Goal: Use online tool/utility: Utilize a website feature to perform a specific function

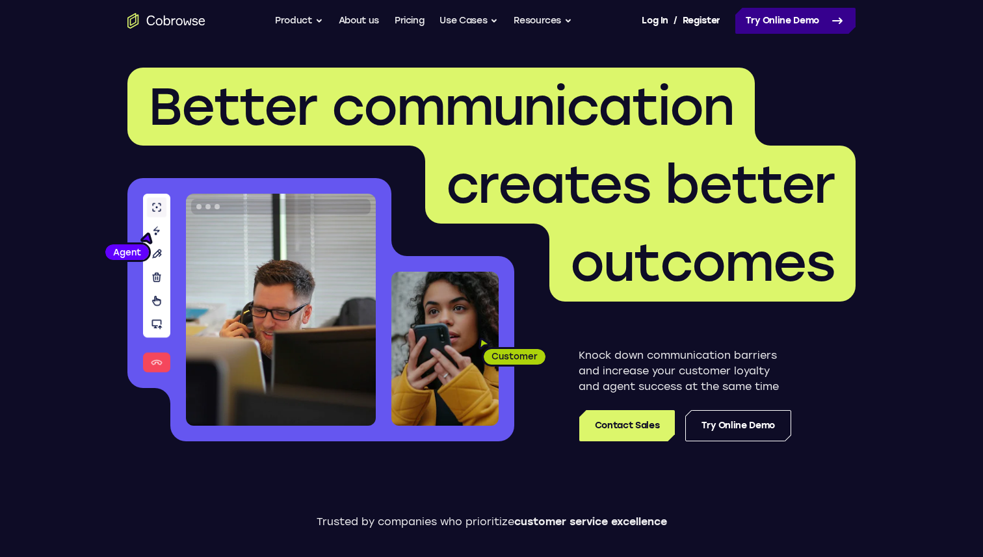
click at [805, 20] on link "Try Online Demo" at bounding box center [796, 21] width 120 height 26
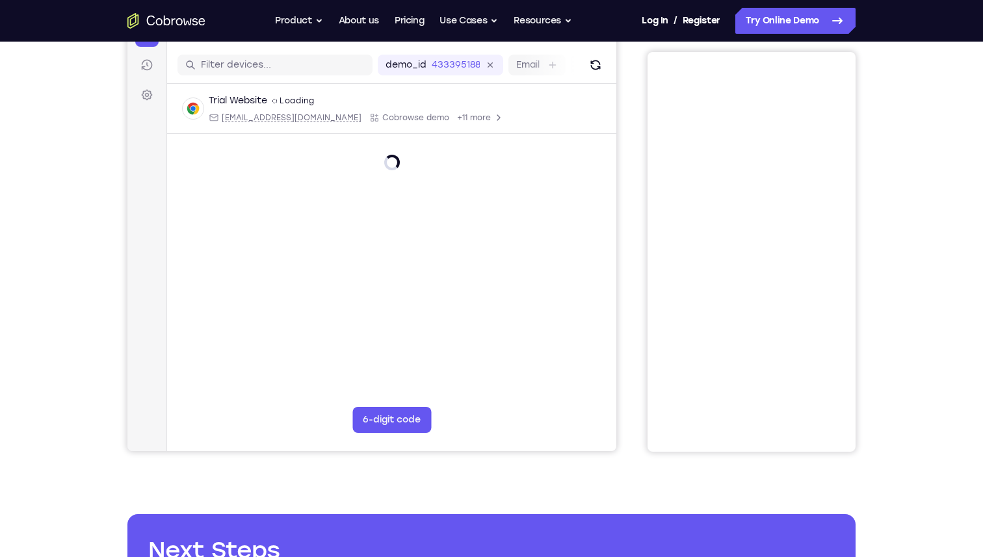
scroll to position [137, 0]
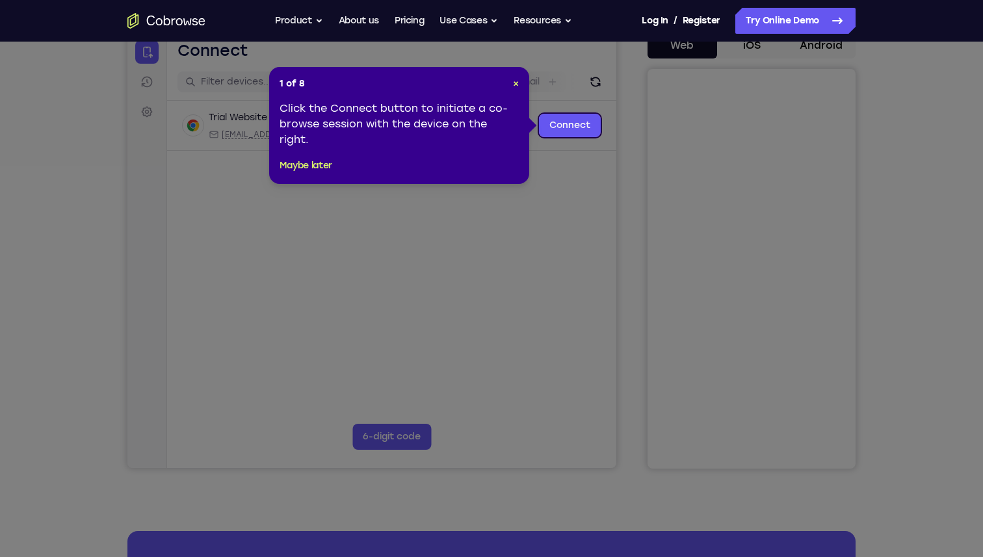
click at [518, 83] on div "1 of 8 × Click the Connect button to initiate a co-browse session with the devi…" at bounding box center [399, 125] width 260 height 117
click at [514, 86] on span "×" at bounding box center [516, 83] width 6 height 11
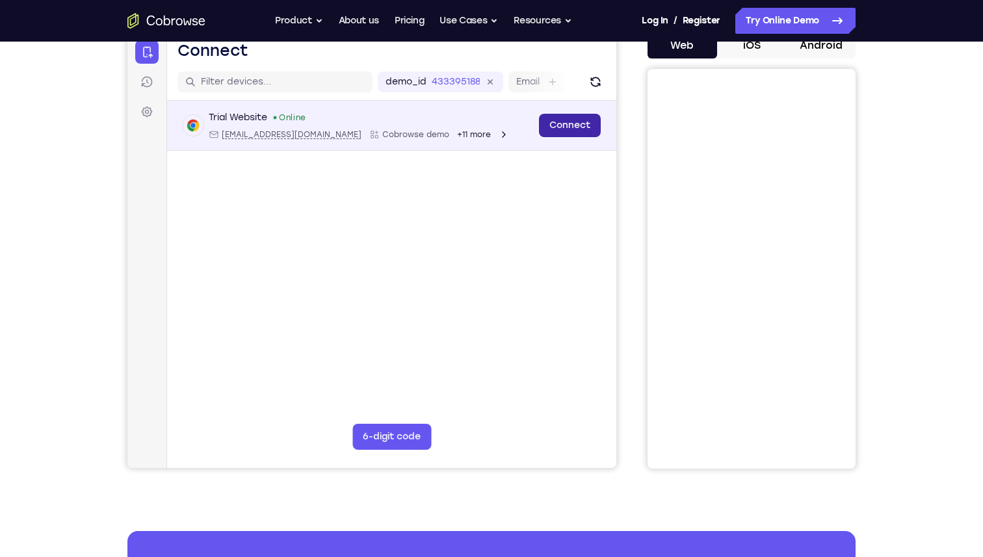
click at [583, 126] on link "Connect" at bounding box center [570, 125] width 62 height 23
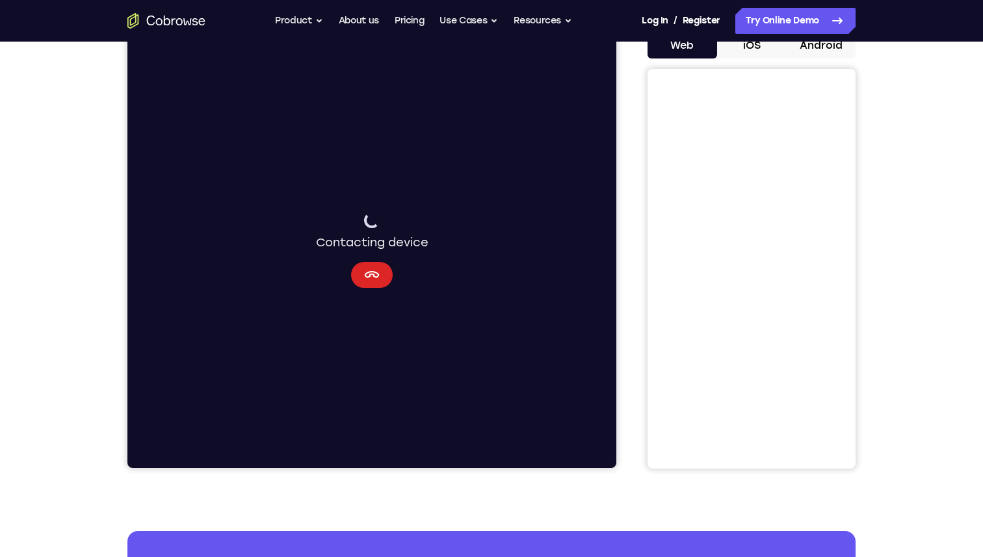
click at [377, 279] on icon "Cancel" at bounding box center [372, 275] width 16 height 16
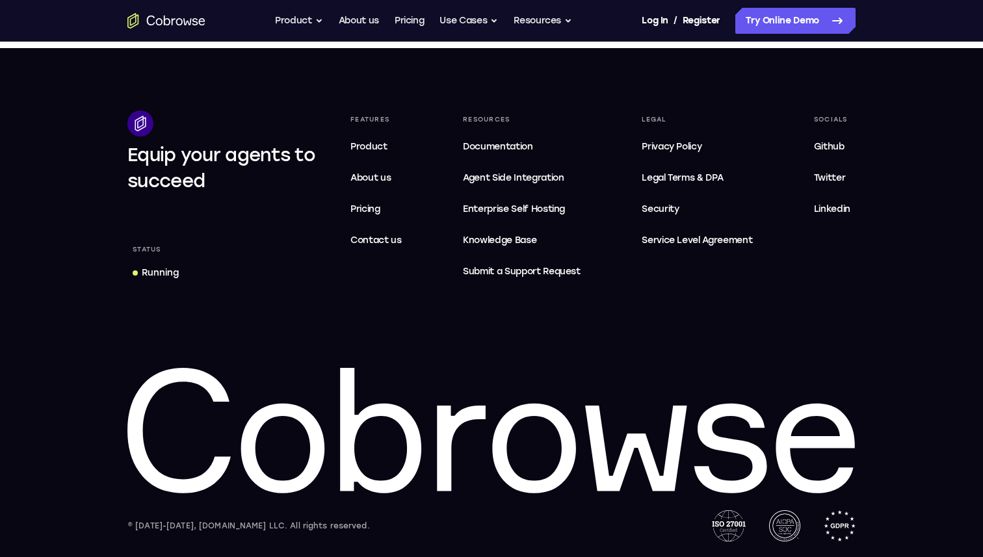
scroll to position [0, 0]
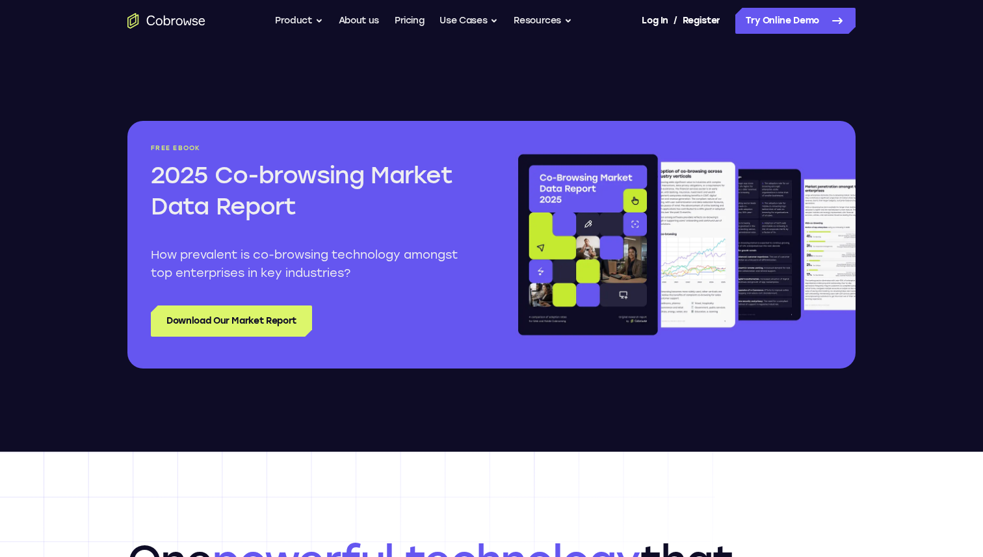
scroll to position [1608, 0]
